Goal: Task Accomplishment & Management: Complete application form

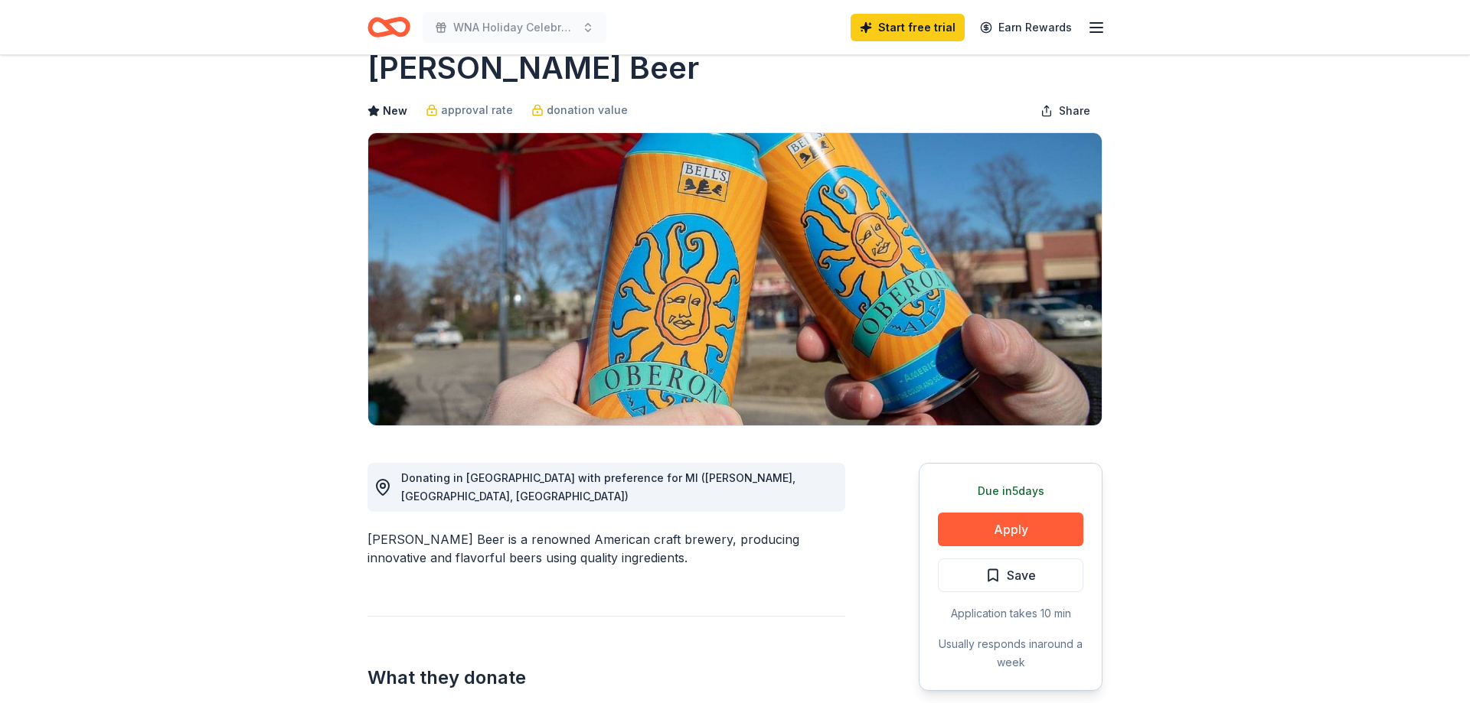
scroll to position [78, 0]
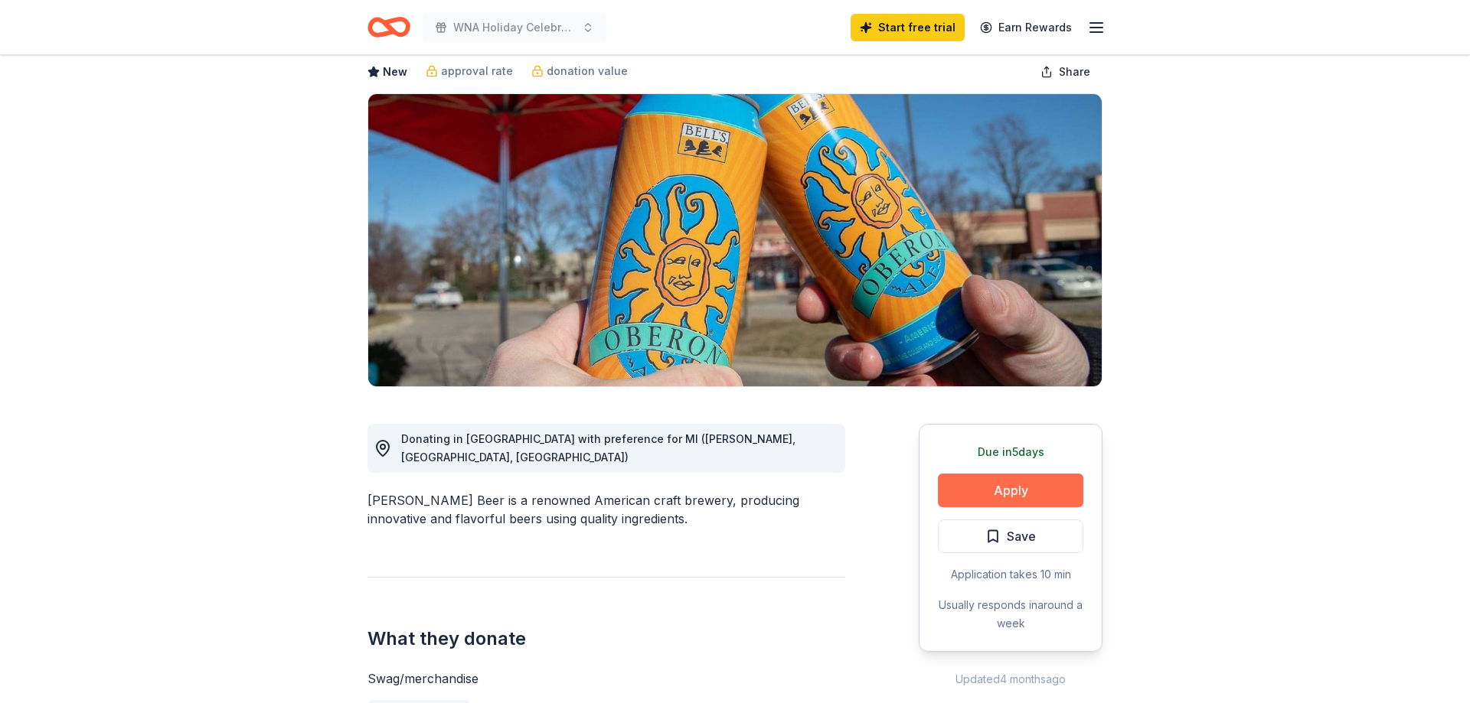
click at [1018, 498] on button "Apply" at bounding box center [1010, 491] width 145 height 34
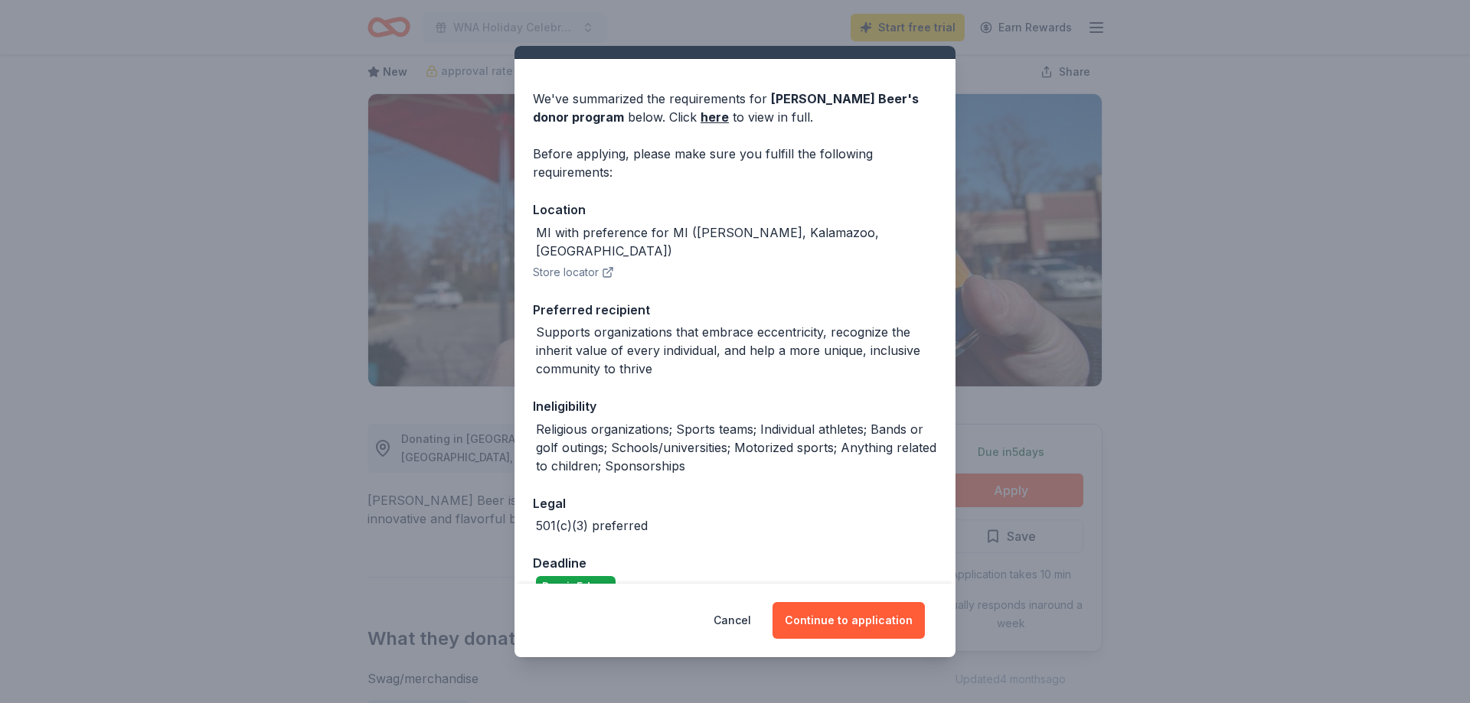
scroll to position [45, 0]
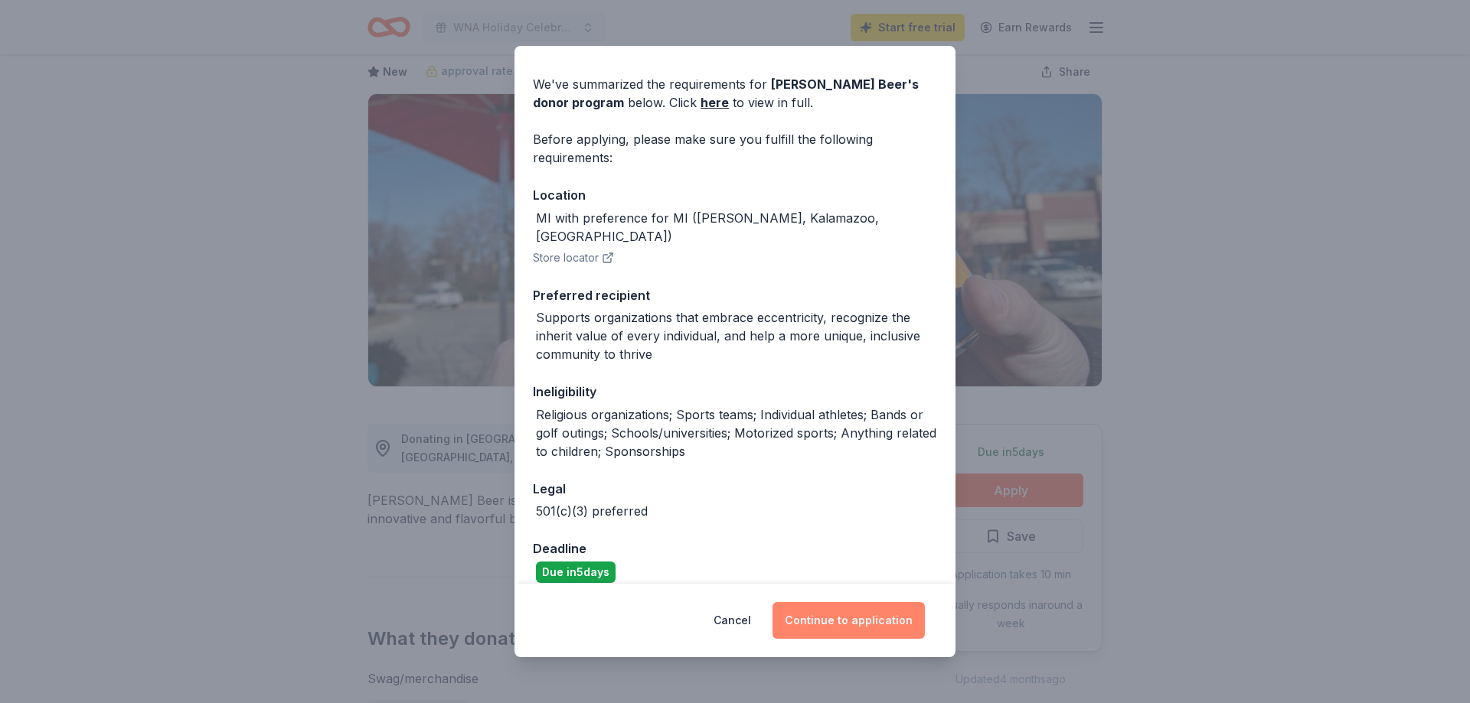
click at [812, 615] on button "Continue to application" at bounding box center [848, 620] width 152 height 37
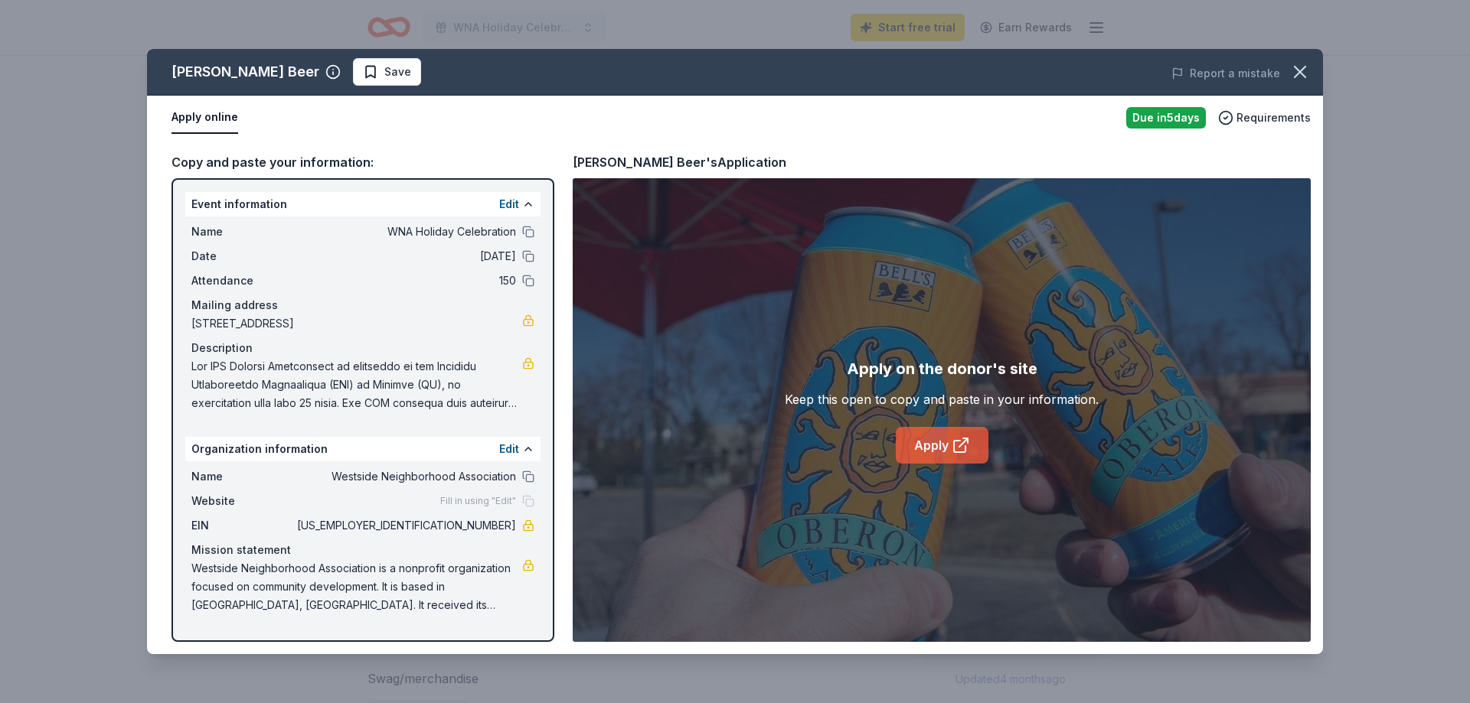
click at [931, 452] on link "Apply" at bounding box center [942, 445] width 93 height 37
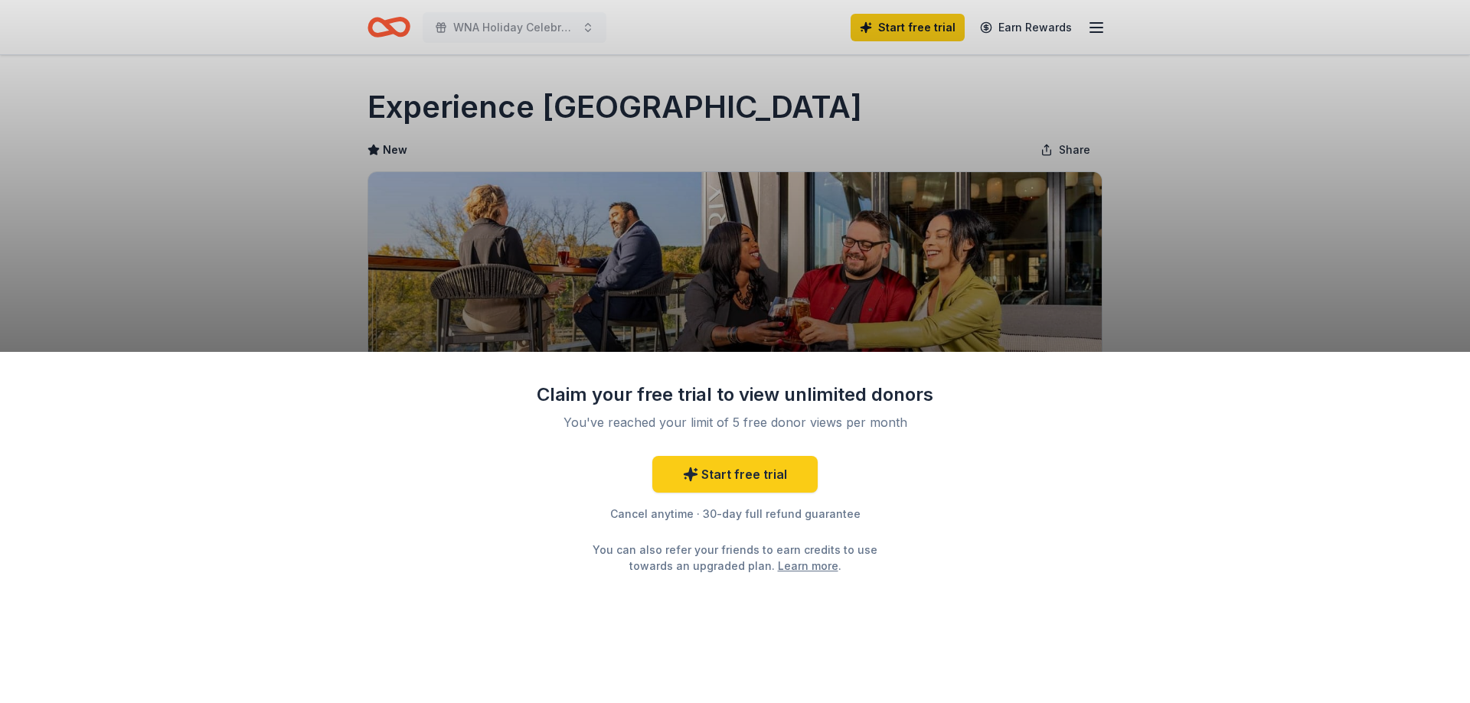
click at [237, 74] on div "Claim your free trial to view unlimited donors You've reached your limit of 5 f…" at bounding box center [735, 351] width 1470 height 703
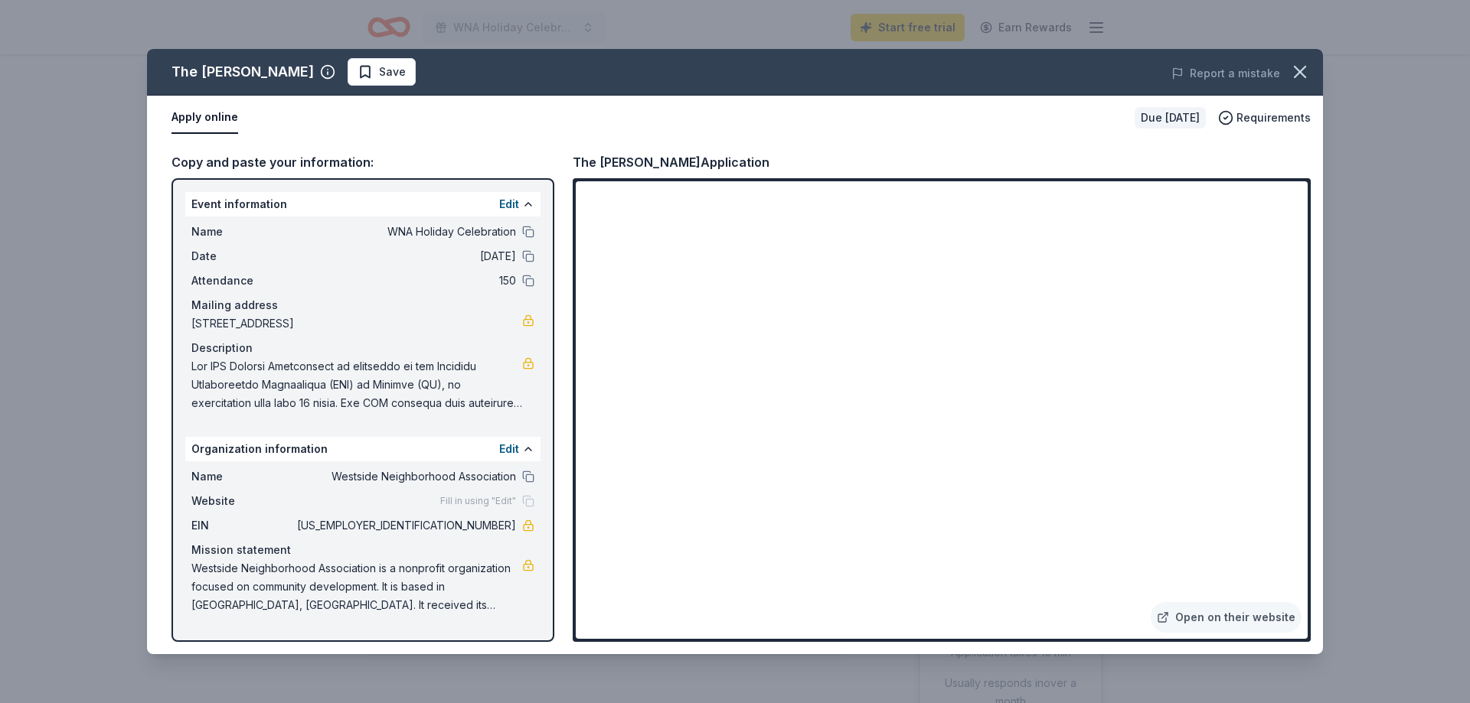
scroll to position [390, 0]
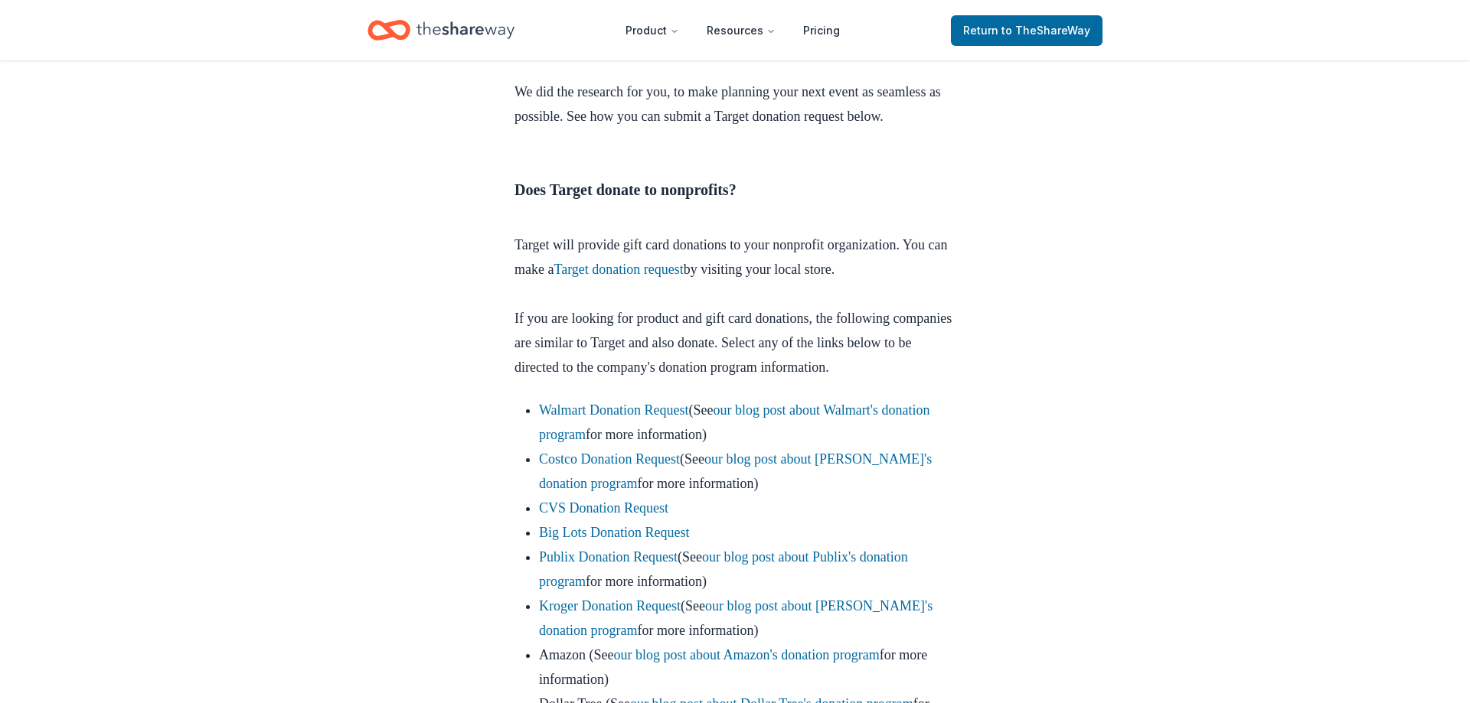
scroll to position [625, 0]
